Goal: Information Seeking & Learning: Learn about a topic

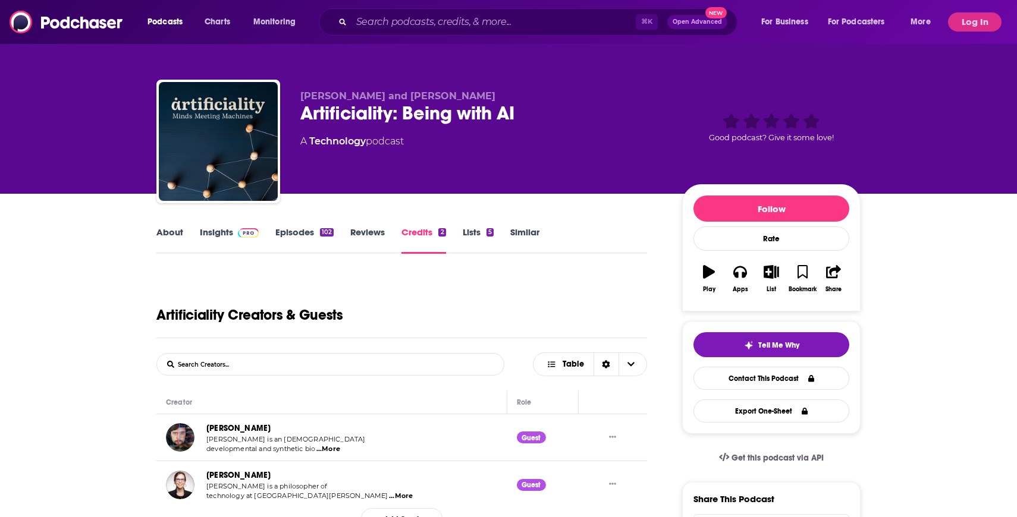
click at [177, 239] on link "About" at bounding box center [169, 239] width 27 height 27
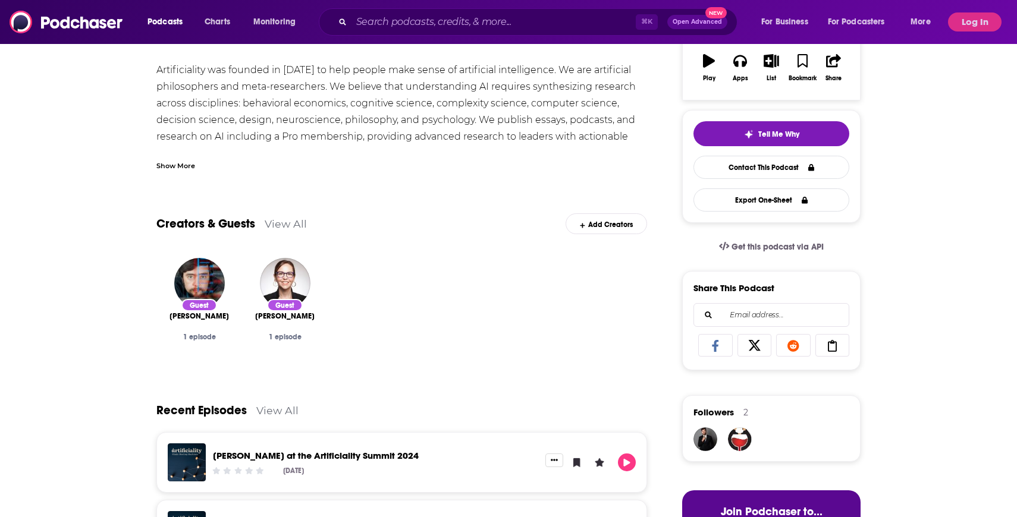
scroll to position [55, 0]
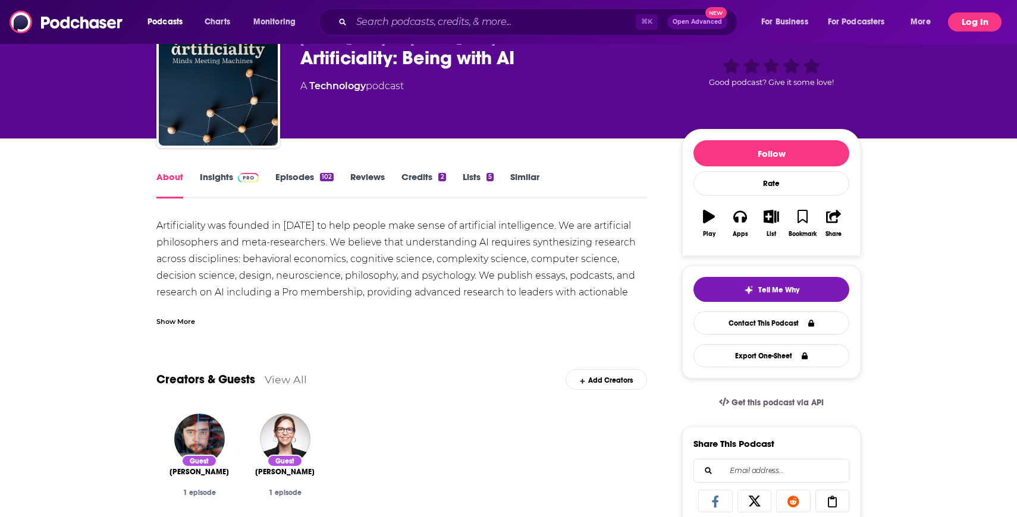
click at [986, 22] on button "Log In" at bounding box center [975, 21] width 54 height 19
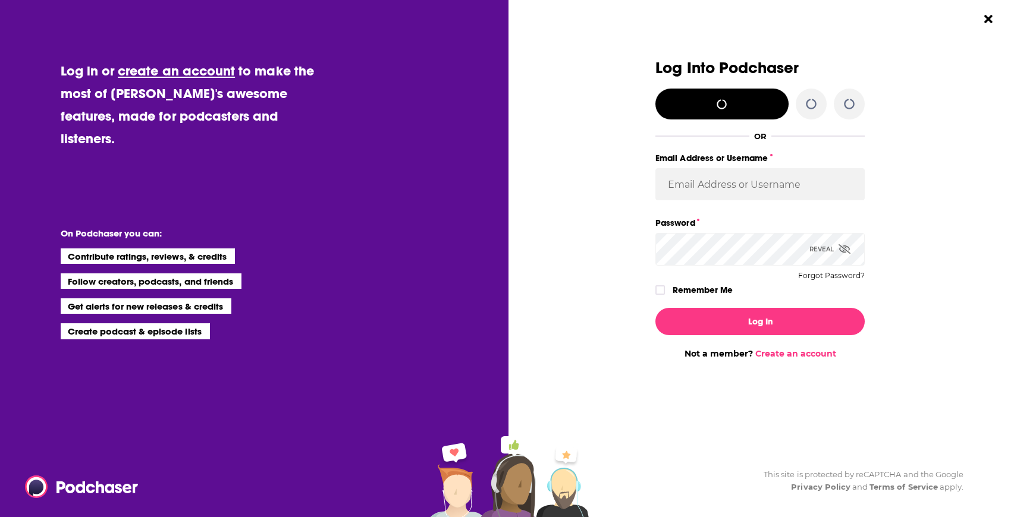
scroll to position [0, 0]
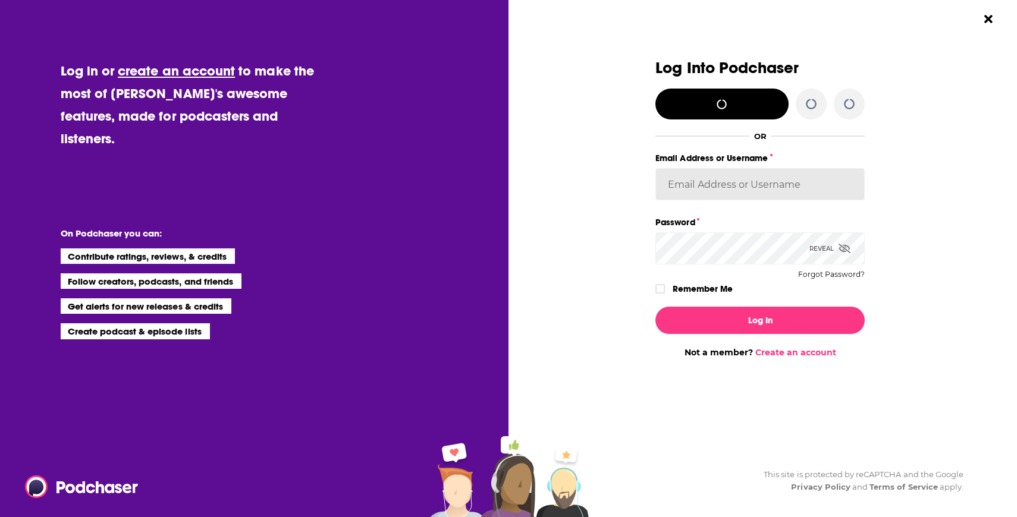
type input "[EMAIL_ADDRESS][DOMAIN_NAME]"
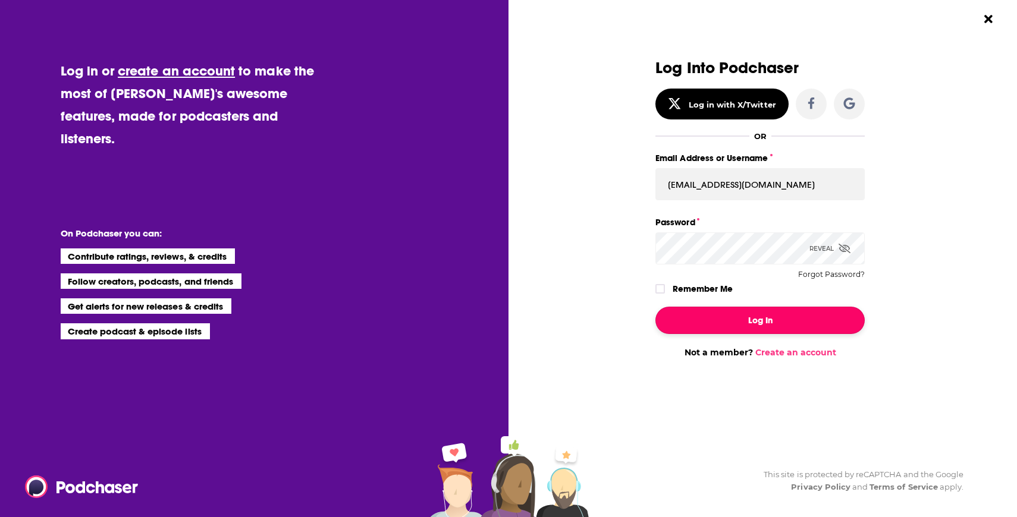
click at [758, 318] on button "Log In" at bounding box center [759, 320] width 209 height 27
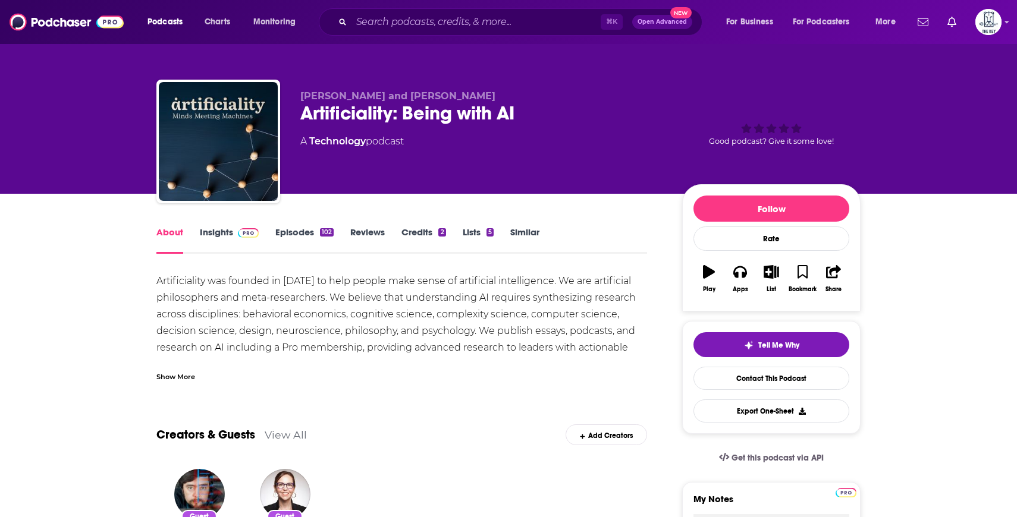
scroll to position [55, 0]
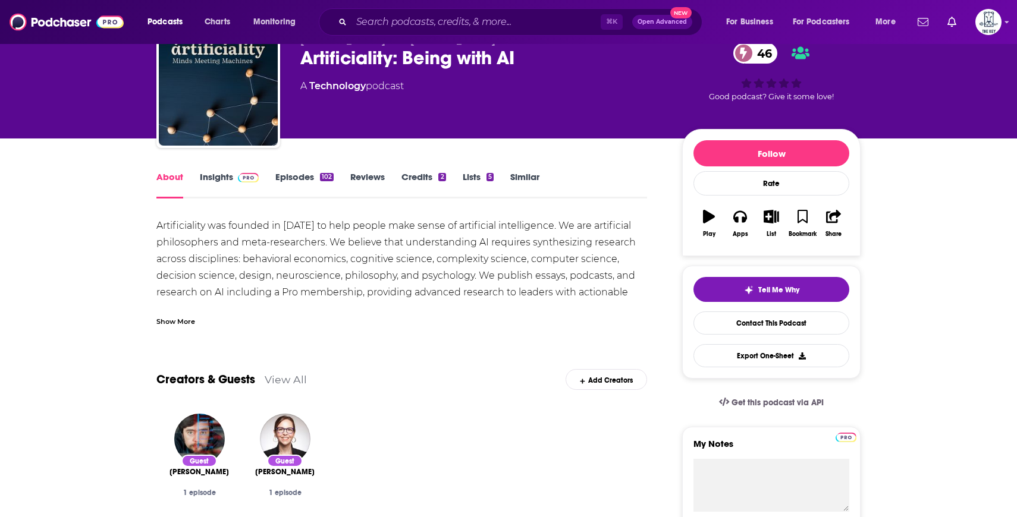
click at [363, 175] on link "Reviews" at bounding box center [367, 184] width 34 height 27
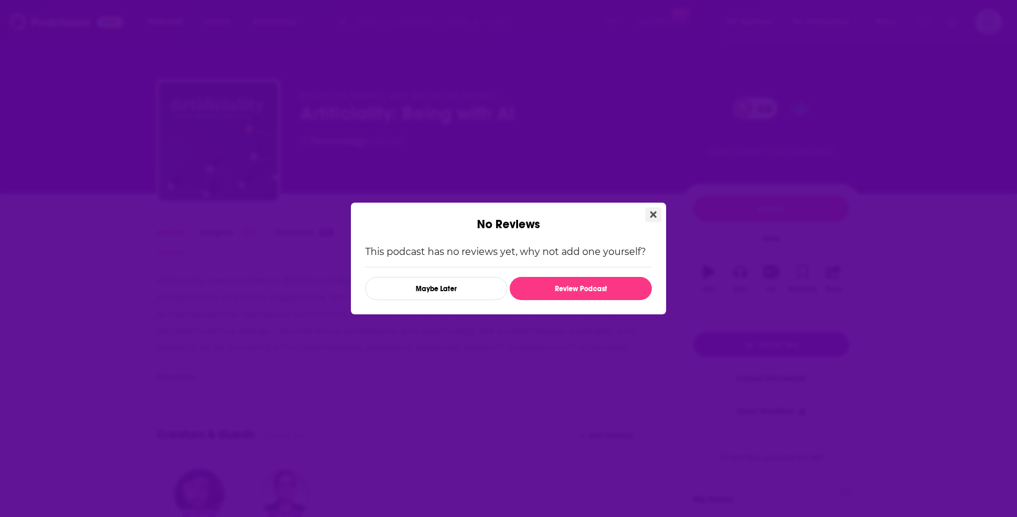
click at [659, 212] on button "Close" at bounding box center [653, 214] width 16 height 15
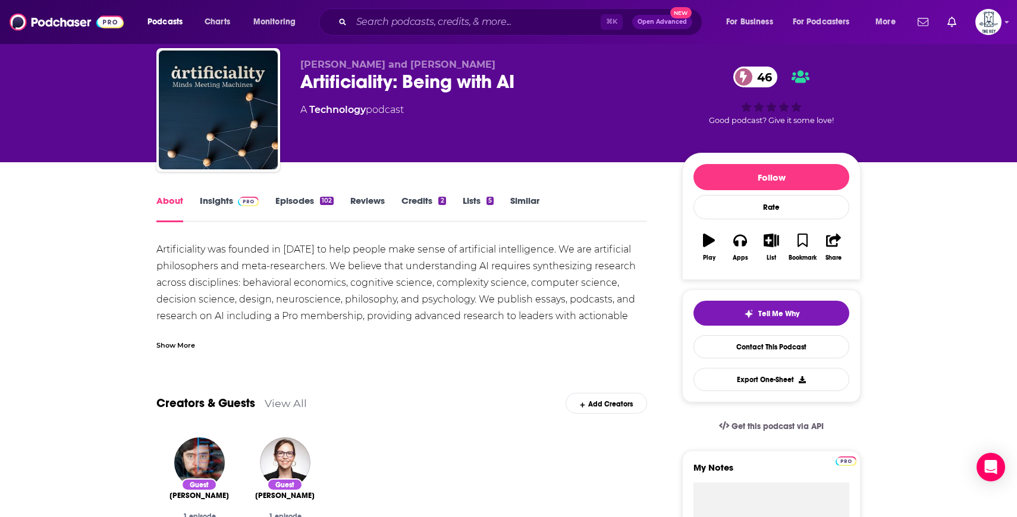
scroll to position [15, 0]
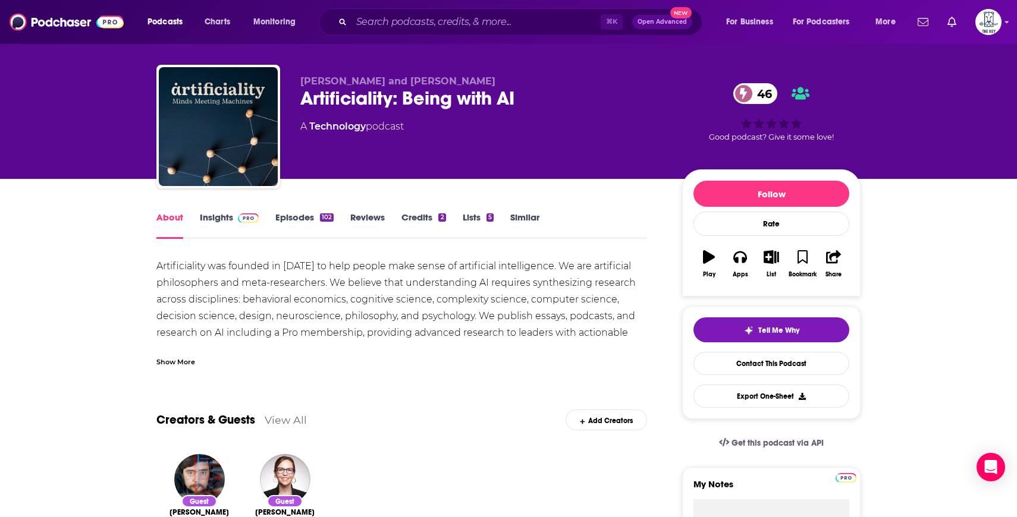
click at [464, 214] on link "Lists 5" at bounding box center [477, 225] width 31 height 27
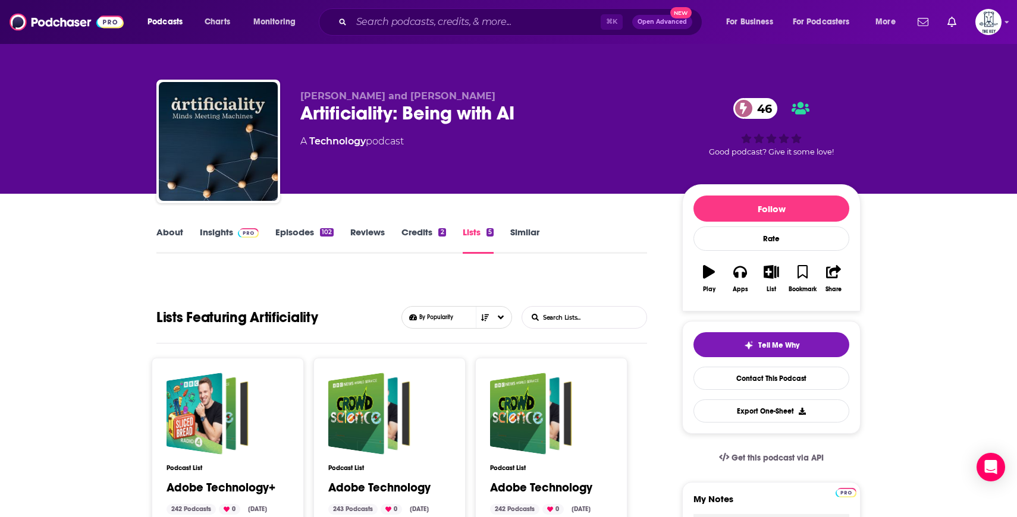
click at [291, 229] on link "Episodes 102" at bounding box center [304, 239] width 58 height 27
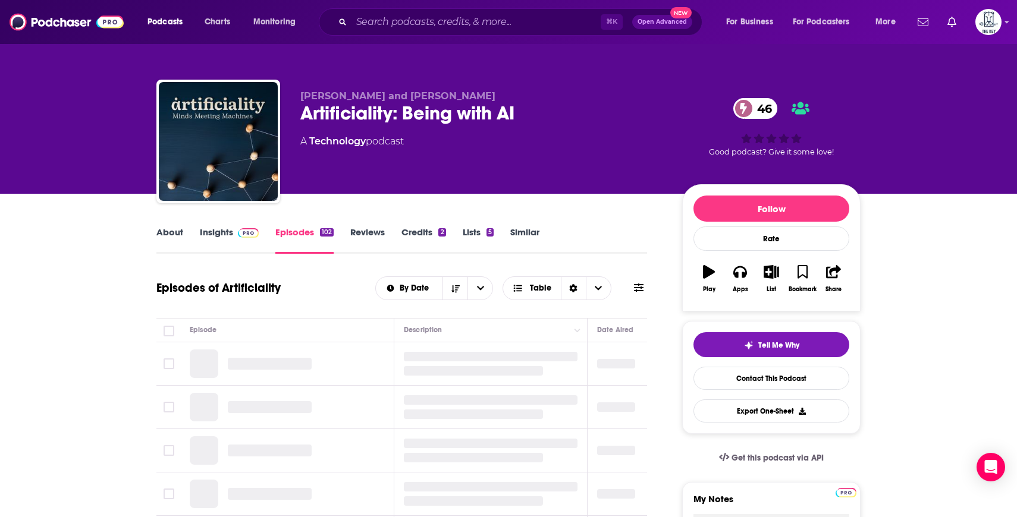
click at [240, 231] on img at bounding box center [248, 233] width 21 height 10
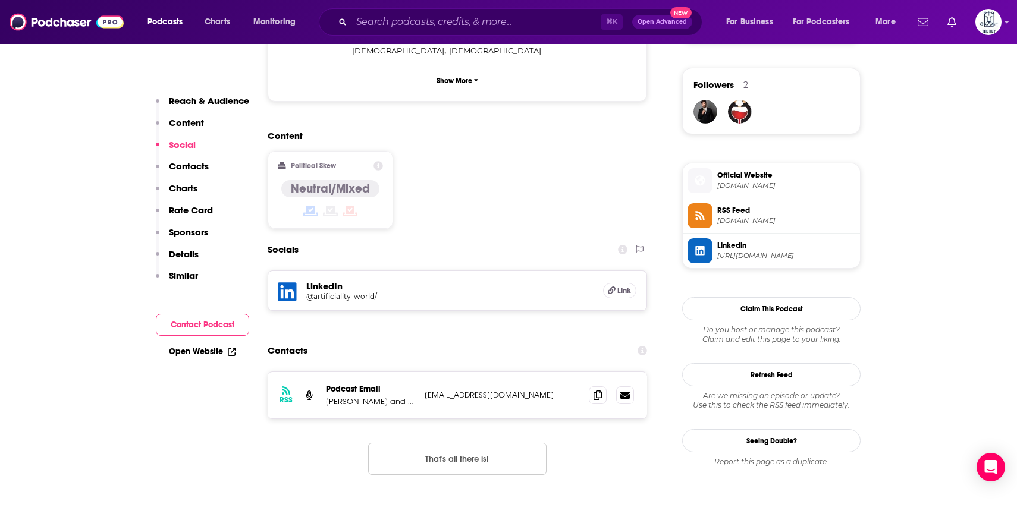
scroll to position [849, 0]
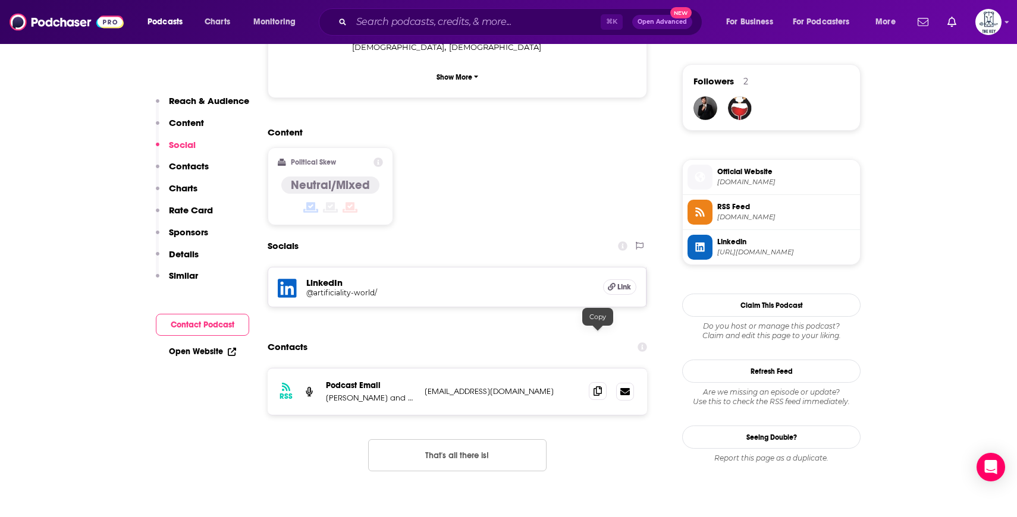
click at [595, 386] on icon at bounding box center [597, 391] width 8 height 10
